Goal: Find specific page/section: Find specific page/section

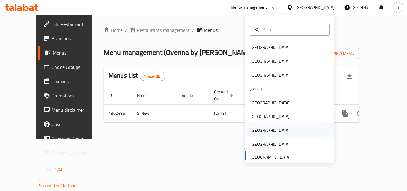
click at [259, 132] on div "[GEOGRAPHIC_DATA]" at bounding box center [269, 130] width 49 height 14
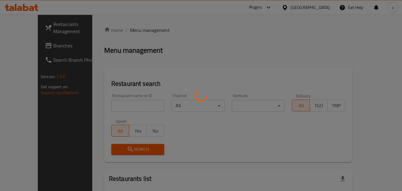
click at [322, 9] on div at bounding box center [201, 95] width 402 height 191
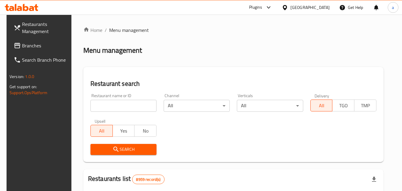
click at [322, 9] on div "[GEOGRAPHIC_DATA]" at bounding box center [309, 7] width 39 height 7
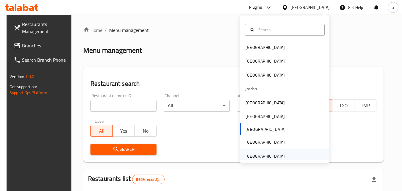
click at [266, 155] on div "[GEOGRAPHIC_DATA]" at bounding box center [265, 156] width 39 height 7
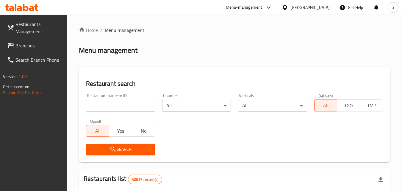
click at [30, 46] on span "Branches" at bounding box center [38, 45] width 47 height 7
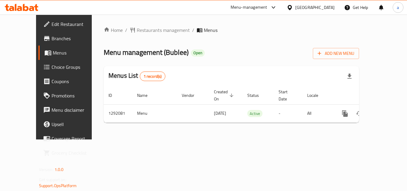
click at [310, 6] on div "[GEOGRAPHIC_DATA]" at bounding box center [314, 7] width 39 height 7
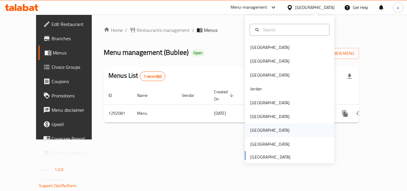
click at [260, 137] on div "[GEOGRAPHIC_DATA]" at bounding box center [269, 130] width 49 height 14
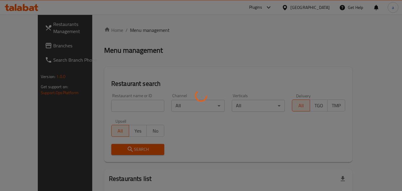
click at [321, 8] on div at bounding box center [201, 95] width 402 height 191
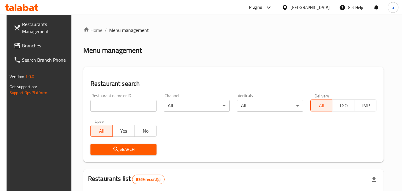
click at [326, 5] on div "[GEOGRAPHIC_DATA]" at bounding box center [309, 7] width 39 height 7
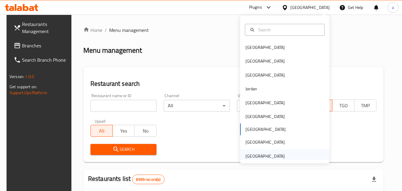
click at [254, 155] on div "[GEOGRAPHIC_DATA]" at bounding box center [265, 156] width 39 height 7
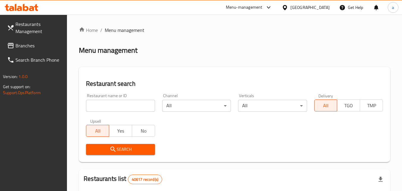
click at [32, 46] on span "Branches" at bounding box center [38, 45] width 47 height 7
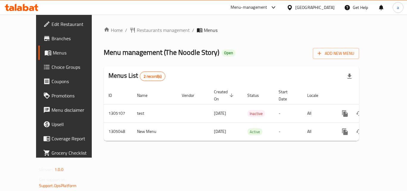
click at [307, 9] on div "[GEOGRAPHIC_DATA]" at bounding box center [314, 7] width 39 height 7
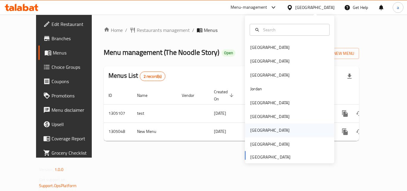
click at [268, 126] on div "[GEOGRAPHIC_DATA]" at bounding box center [289, 130] width 89 height 14
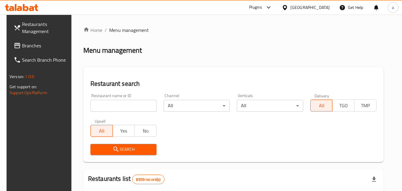
click at [323, 9] on div "[GEOGRAPHIC_DATA]" at bounding box center [309, 7] width 39 height 7
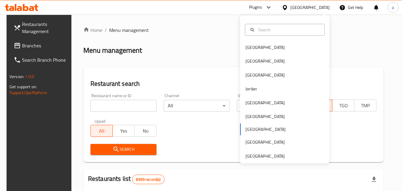
click at [258, 160] on div "Bahrain Egypt Iraq Jordan Kuwait Oman Qatar Saudi Arabia United Arab Emirates" at bounding box center [284, 89] width 89 height 148
click at [264, 155] on div "[GEOGRAPHIC_DATA]" at bounding box center [265, 156] width 39 height 7
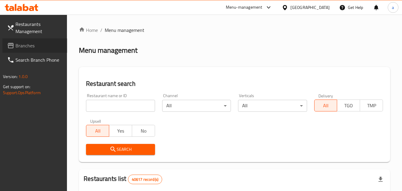
click at [24, 44] on span "Branches" at bounding box center [38, 45] width 47 height 7
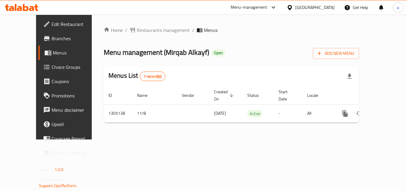
click at [313, 6] on div "[GEOGRAPHIC_DATA]" at bounding box center [314, 7] width 39 height 7
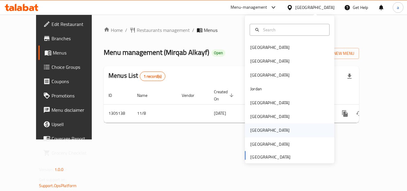
click at [271, 134] on div "[GEOGRAPHIC_DATA]" at bounding box center [289, 130] width 89 height 14
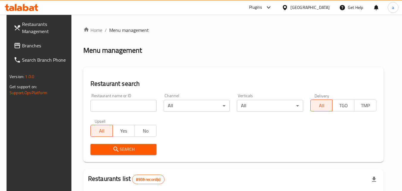
click at [321, 8] on div "[GEOGRAPHIC_DATA]" at bounding box center [309, 7] width 39 height 7
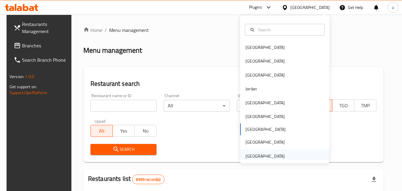
click at [260, 154] on div "[GEOGRAPHIC_DATA]" at bounding box center [265, 156] width 39 height 7
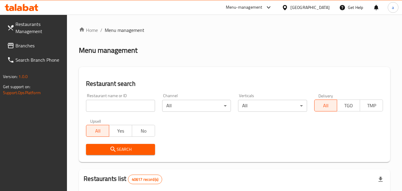
click at [35, 46] on span "Branches" at bounding box center [38, 45] width 47 height 7
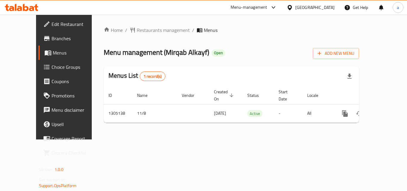
click at [303, 6] on div "[GEOGRAPHIC_DATA]" at bounding box center [314, 7] width 39 height 7
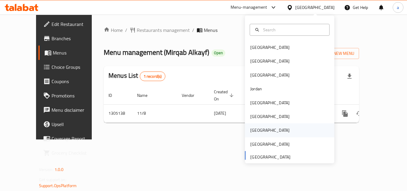
click at [262, 131] on div "[GEOGRAPHIC_DATA]" at bounding box center [289, 130] width 89 height 14
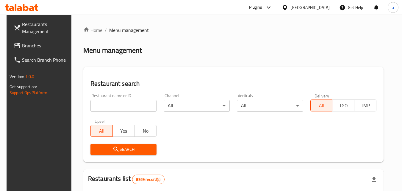
click at [325, 7] on div "[GEOGRAPHIC_DATA]" at bounding box center [309, 7] width 39 height 7
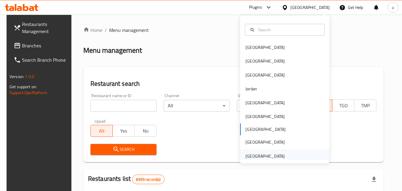
click at [257, 153] on div "[GEOGRAPHIC_DATA]" at bounding box center [265, 156] width 39 height 7
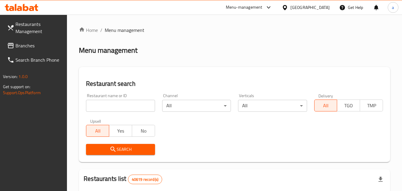
click at [36, 45] on span "Branches" at bounding box center [38, 45] width 47 height 7
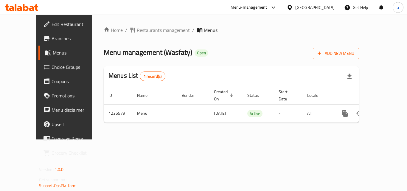
click at [302, 8] on div "[GEOGRAPHIC_DATA]" at bounding box center [314, 7] width 39 height 7
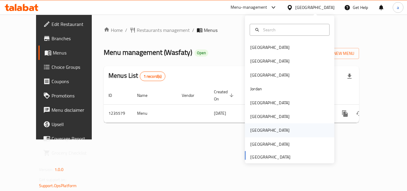
click at [259, 128] on div "[GEOGRAPHIC_DATA]" at bounding box center [269, 130] width 49 height 14
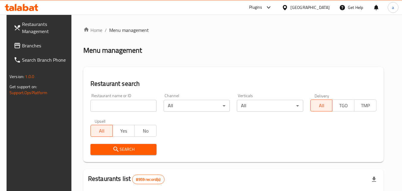
click at [22, 44] on span "Branches" at bounding box center [45, 45] width 47 height 7
